Goal: Find specific fact: Find specific fact

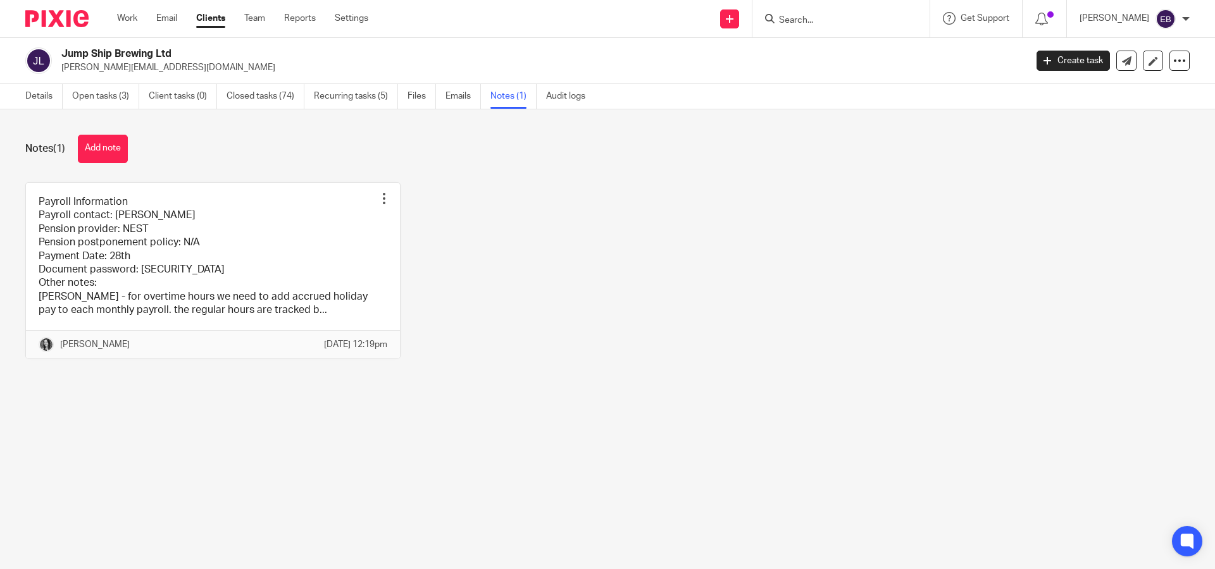
click at [869, 30] on div at bounding box center [840, 18] width 177 height 37
click at [865, 22] on input "Search" at bounding box center [835, 20] width 114 height 11
type input "Tag"
click at [927, 43] on link at bounding box center [879, 54] width 208 height 29
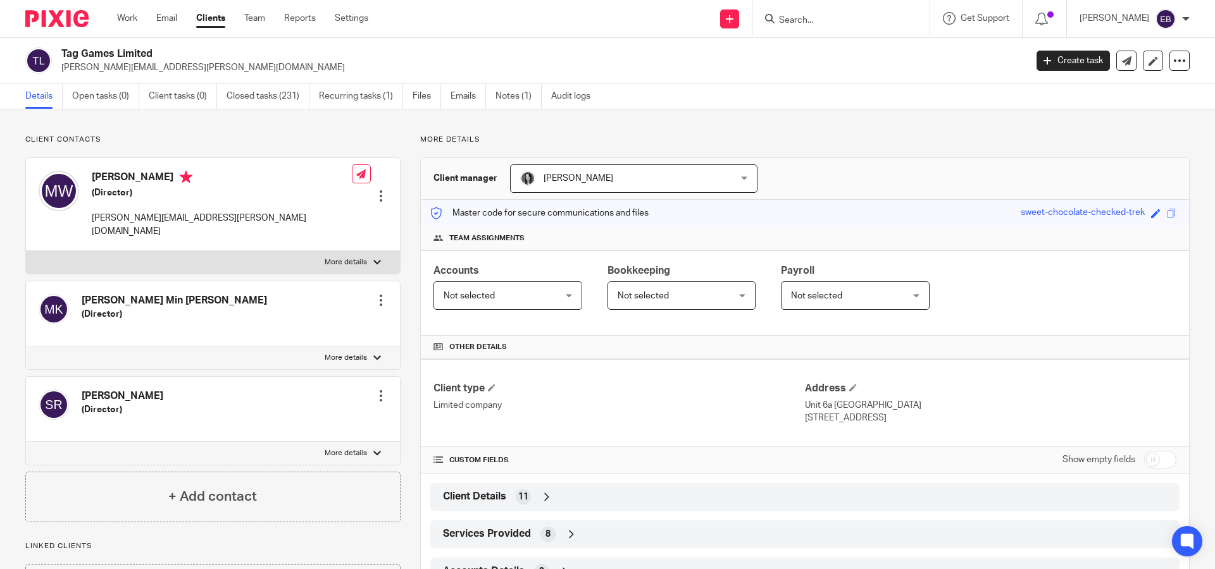
scroll to position [89, 0]
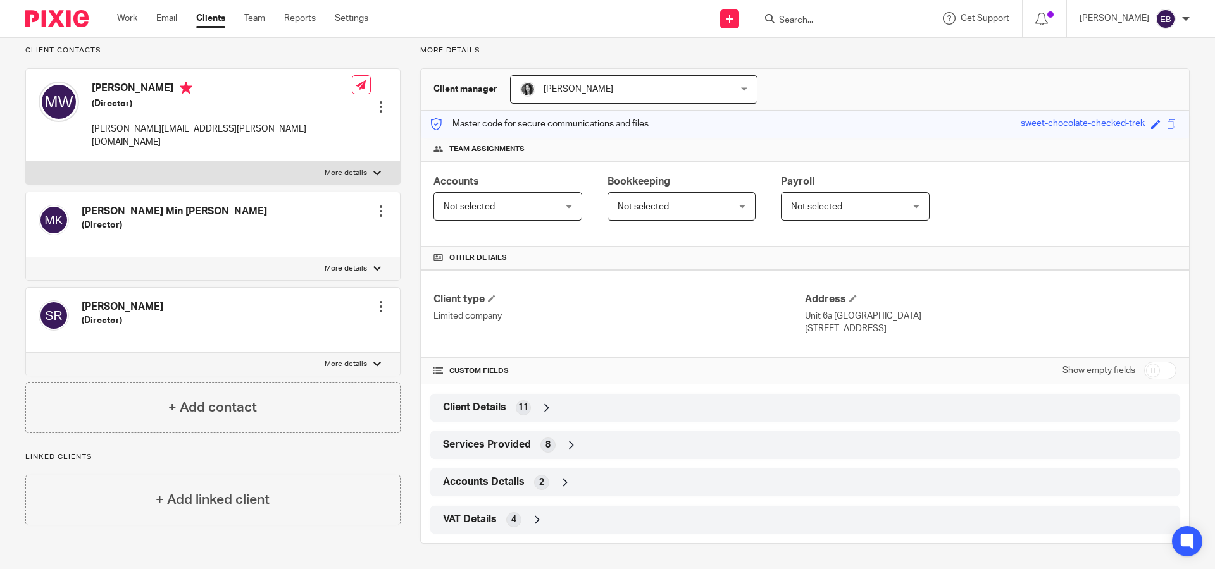
click at [498, 518] on div "VAT Details 4" at bounding box center [805, 520] width 730 height 22
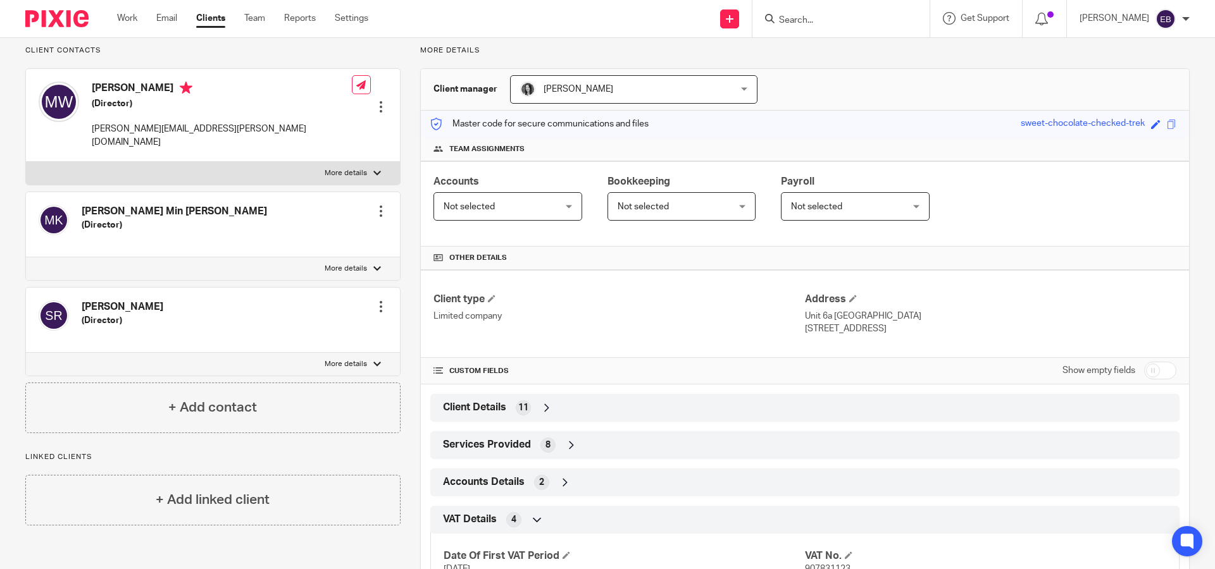
scroll to position [193, 0]
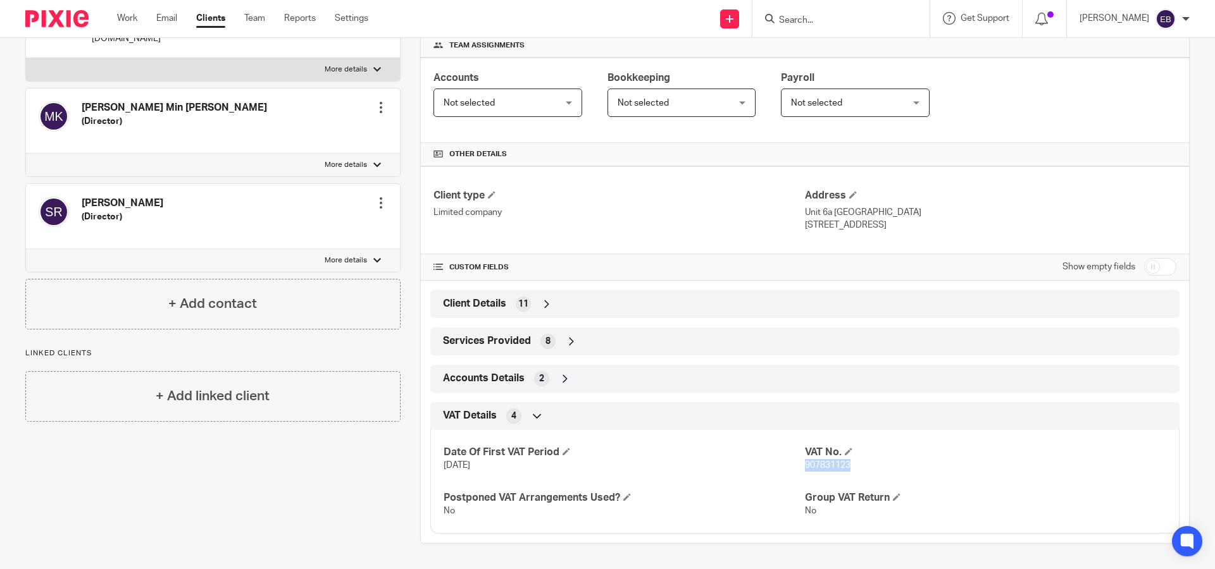
drag, startPoint x: 853, startPoint y: 470, endPoint x: 798, endPoint y: 467, distance: 55.8
click at [805, 467] on p "907831123" at bounding box center [985, 465] width 361 height 13
copy span "907831123"
